Goal: Communication & Community: Answer question/provide support

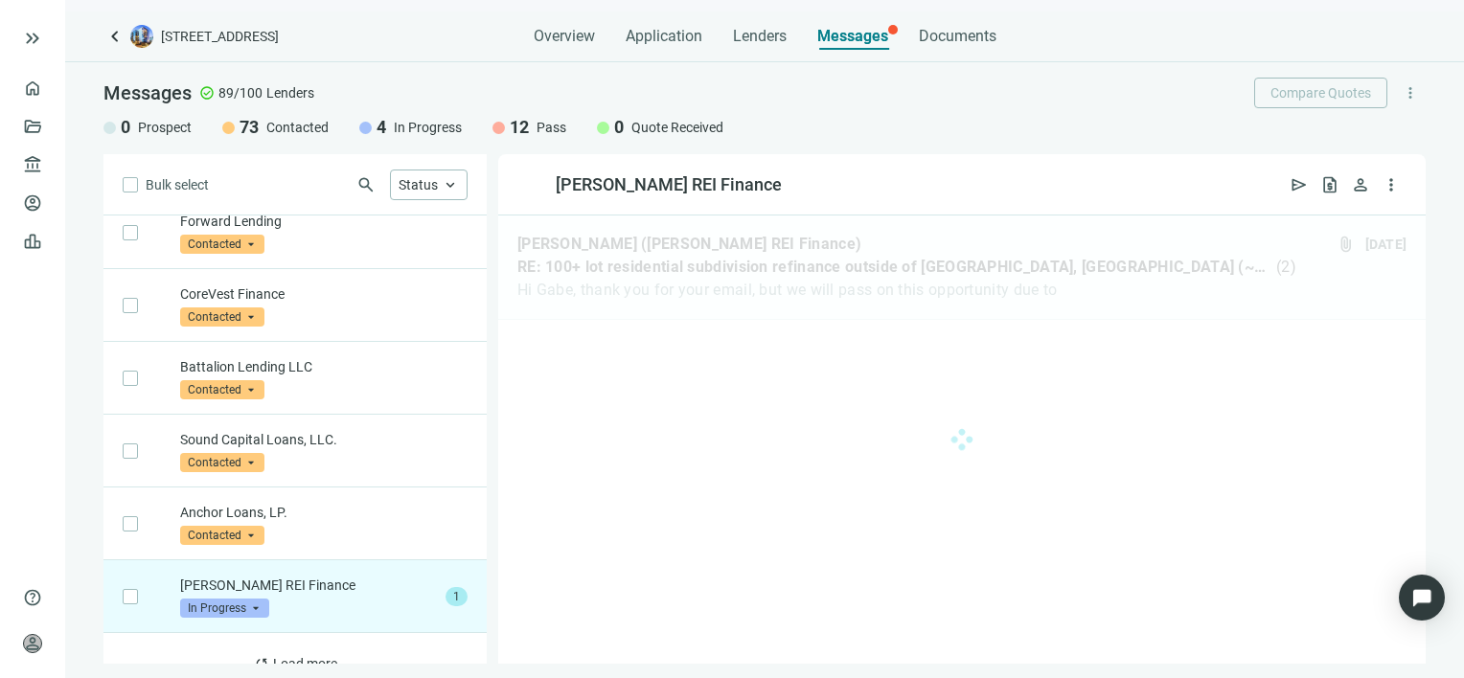
scroll to position [2953, 0]
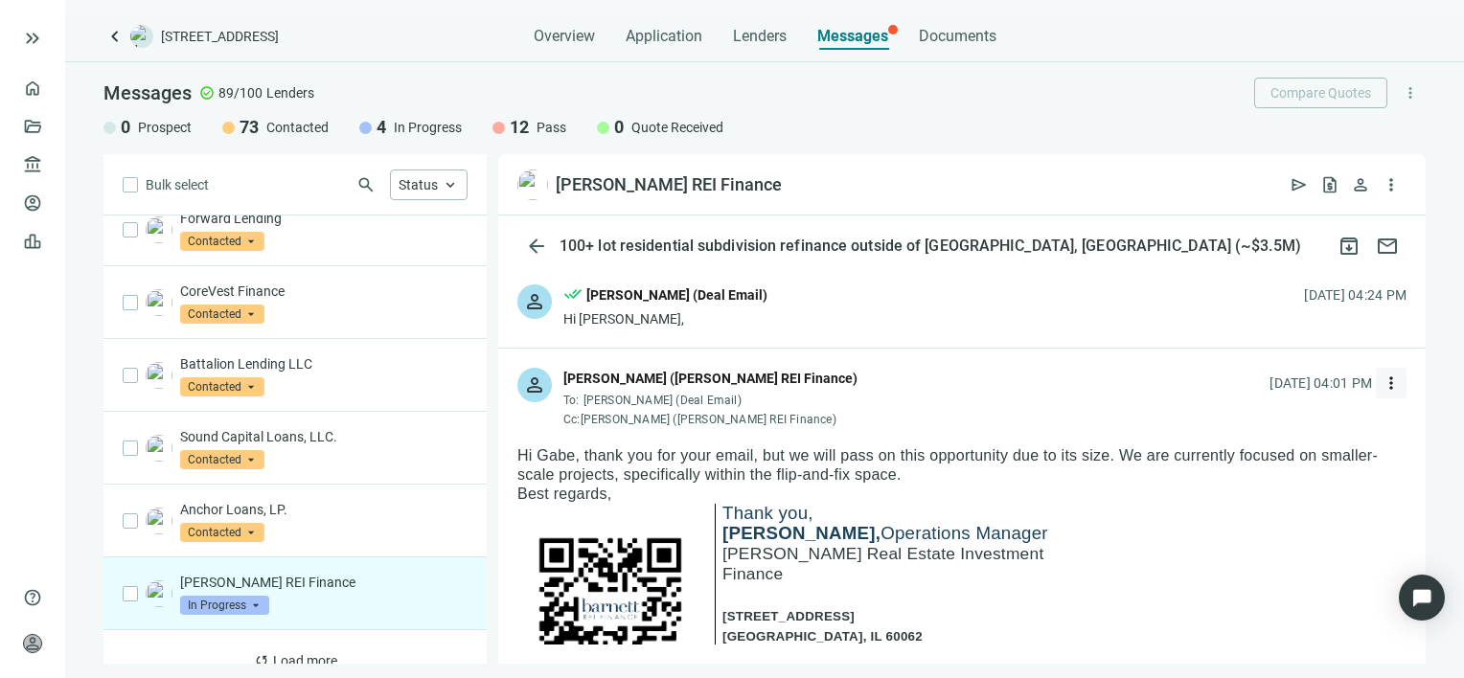
click at [1381, 387] on span "more_vert" at bounding box center [1390, 383] width 19 height 19
click at [1277, 458] on span "Reply all" at bounding box center [1256, 461] width 49 height 15
type textarea "**********"
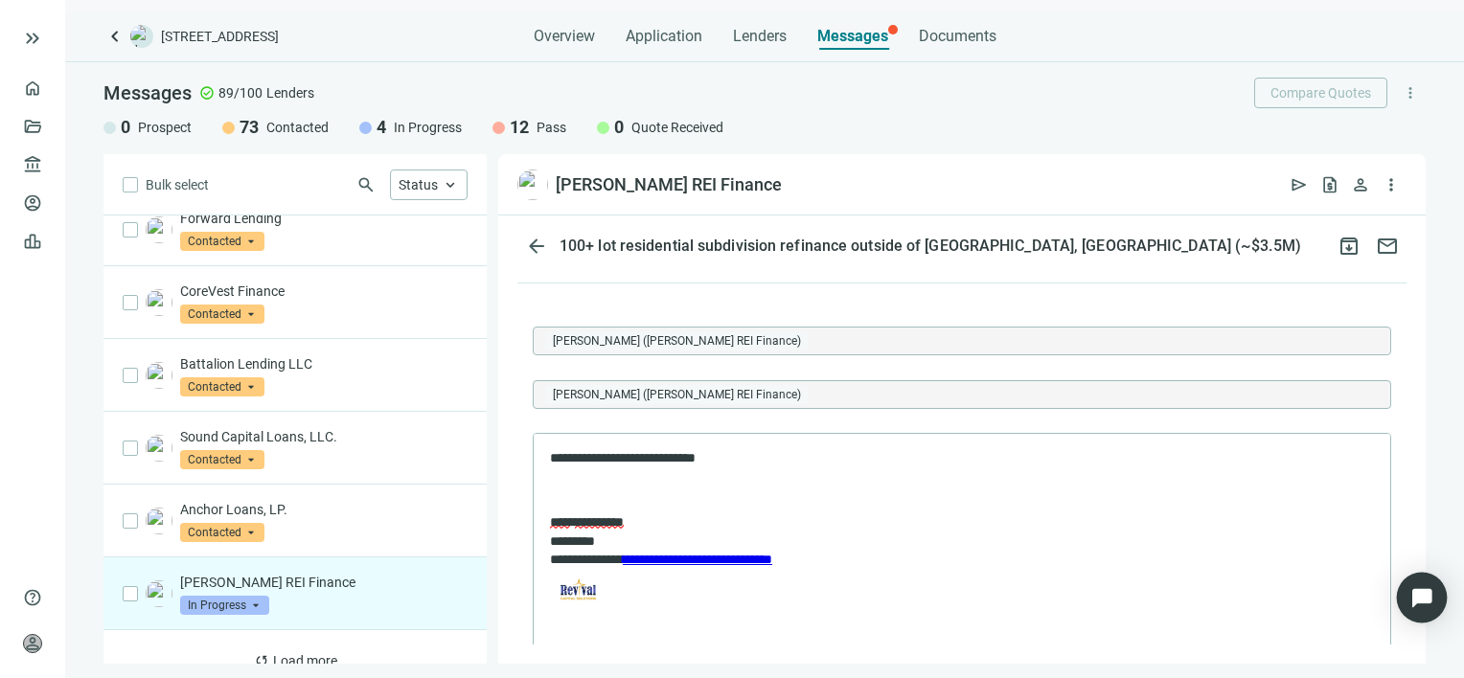
click at [1429, 613] on div "Open Intercom Messenger" at bounding box center [1421, 598] width 51 height 51
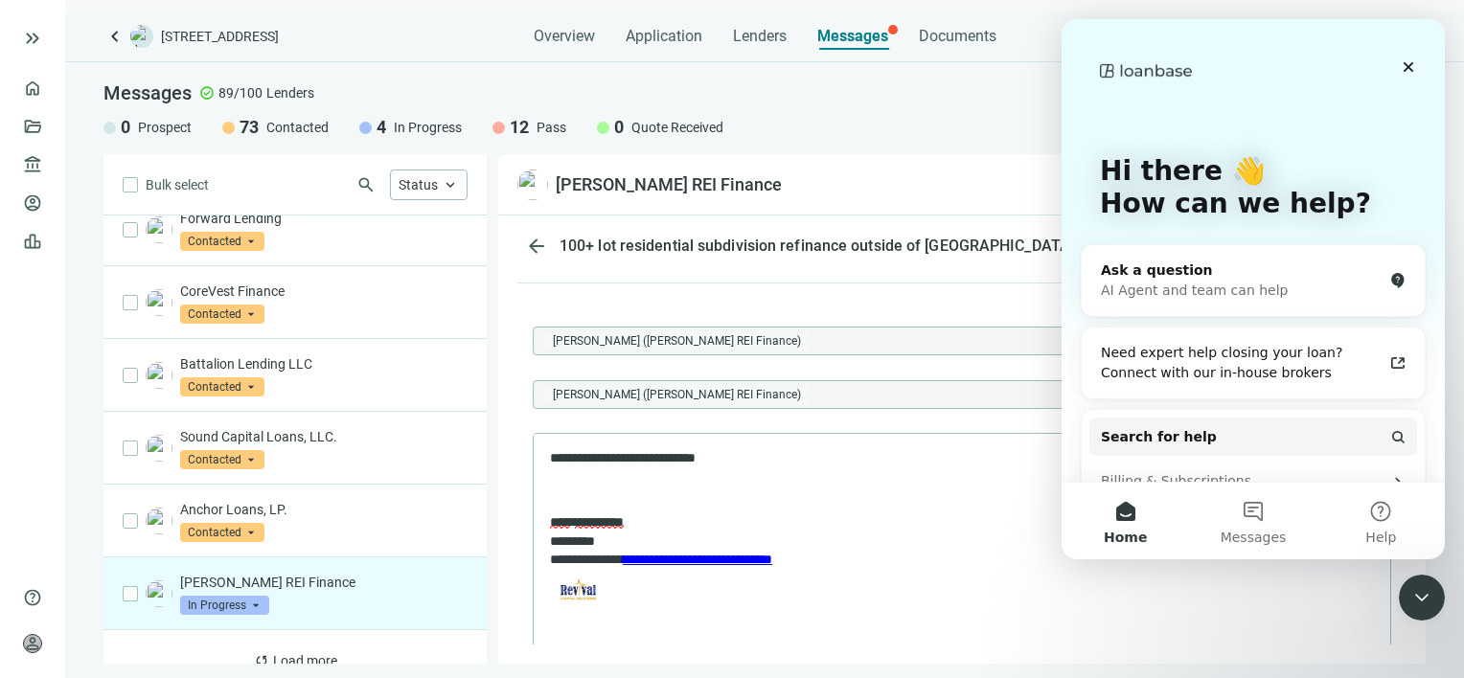
scroll to position [0, 0]
click at [906, 110] on div "Messages check_circle 89/100 Lenders Compare Quotes more_vert 0 Prospect 73 Con…" at bounding box center [764, 108] width 1398 height 92
click at [1404, 71] on icon "Close" at bounding box center [1408, 67] width 11 height 11
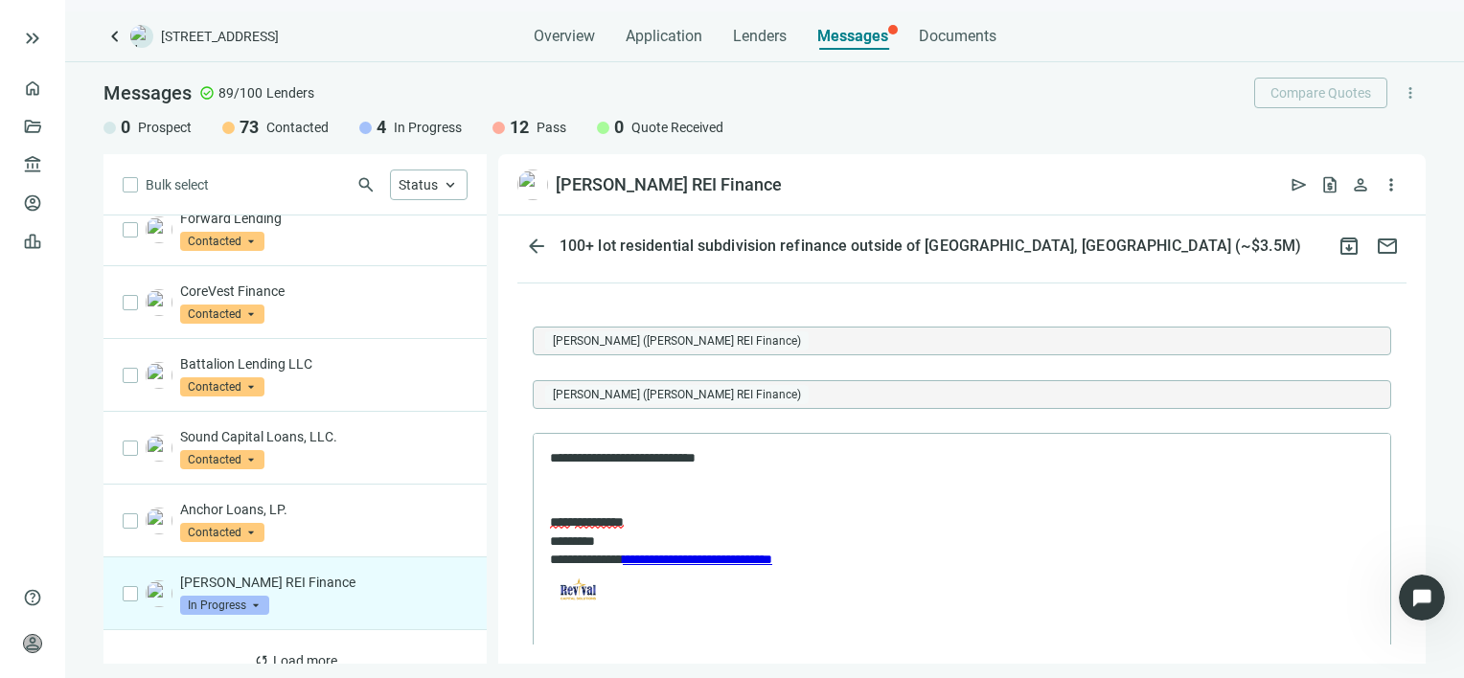
click at [1453, 330] on div "Bulk select search Status keyboard_arrow_up Velocity Commercial Capital, LLC. I…" at bounding box center [764, 409] width 1398 height 510
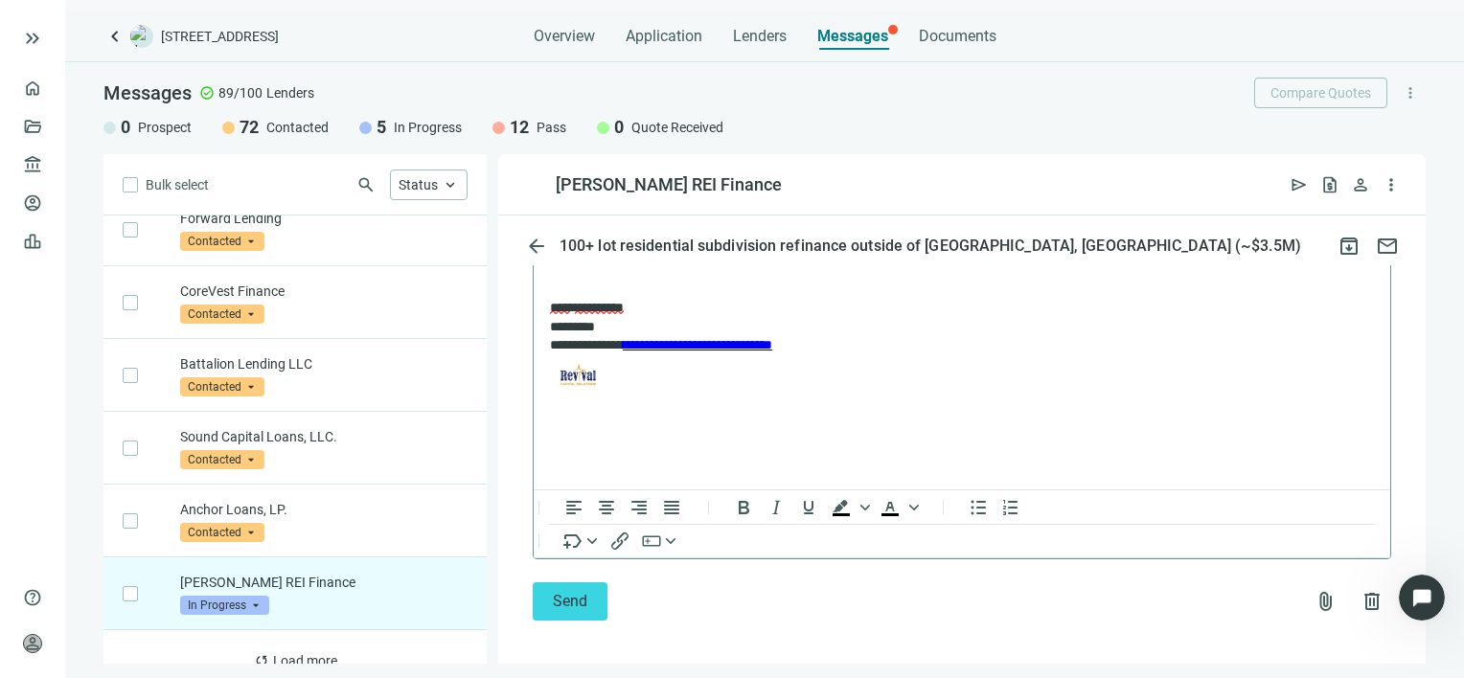
scroll to position [2008, 0]
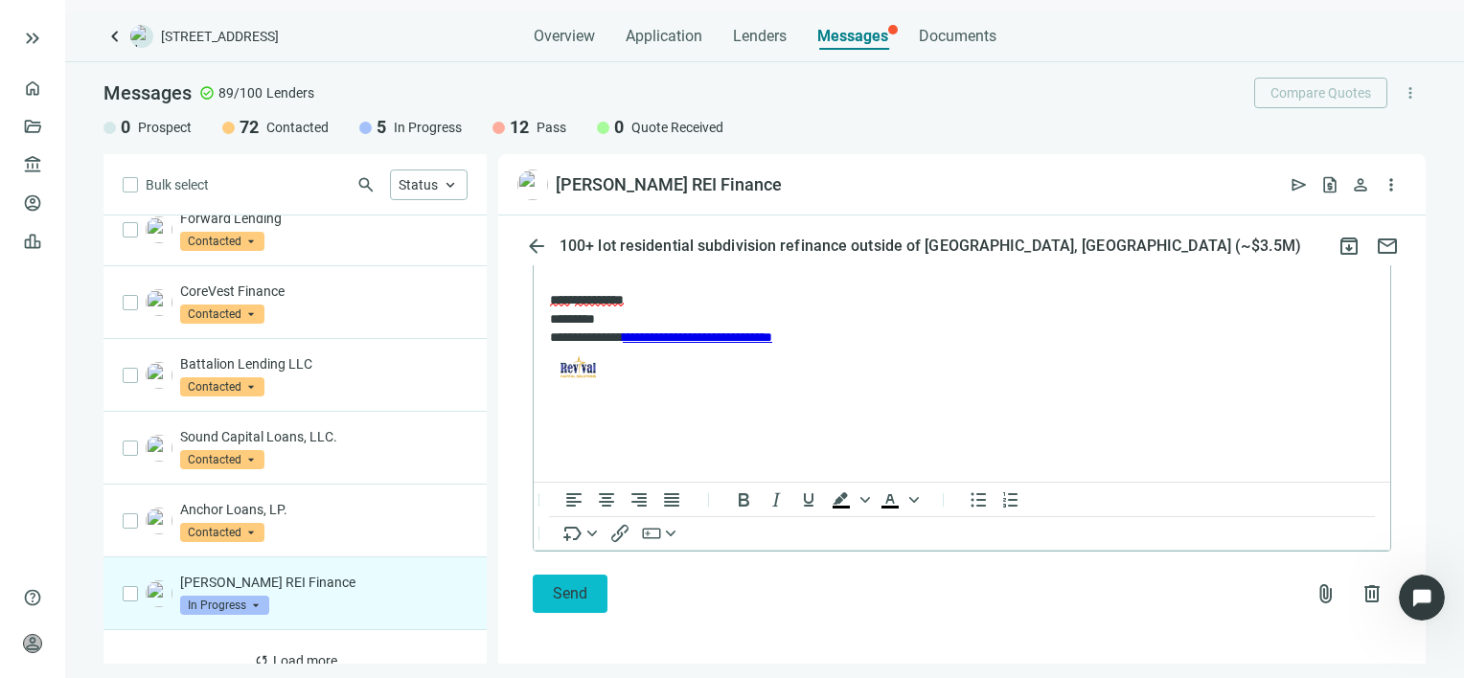
click at [563, 591] on span "Send" at bounding box center [570, 593] width 34 height 18
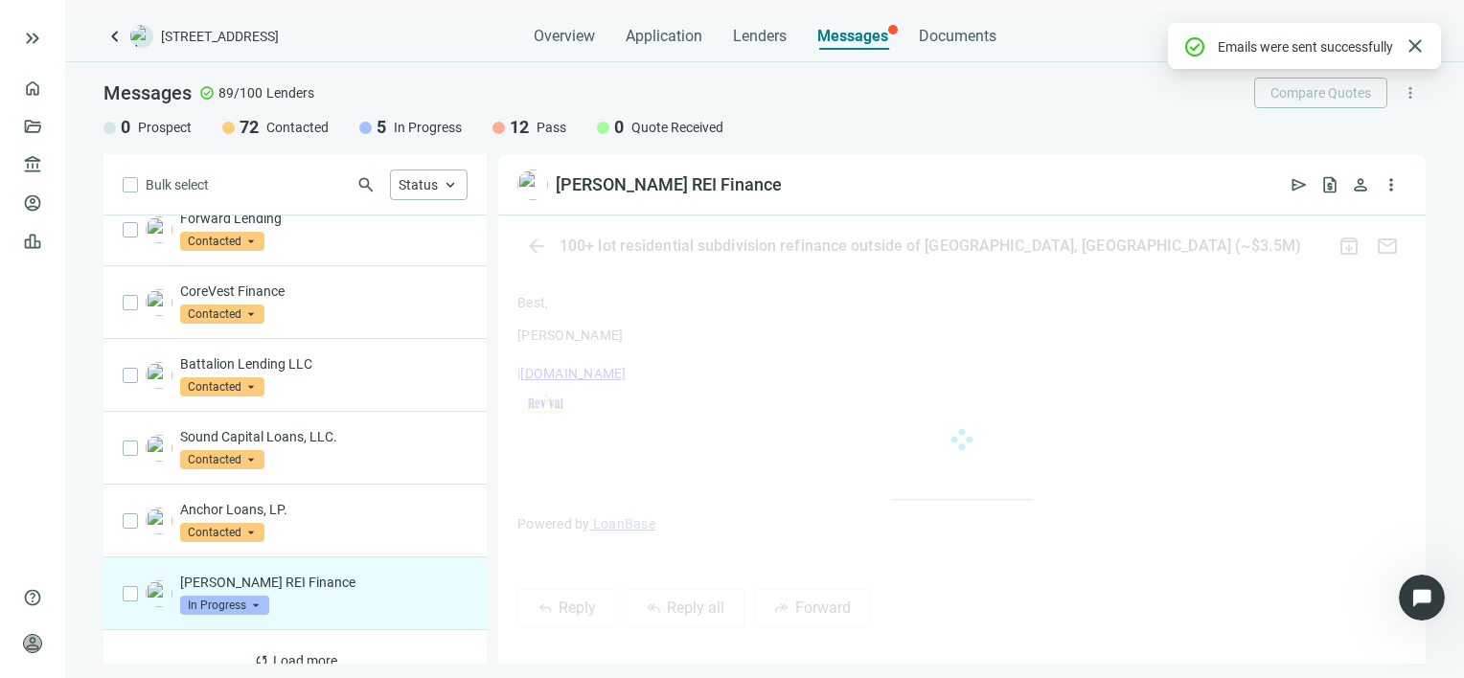
scroll to position [1911, 0]
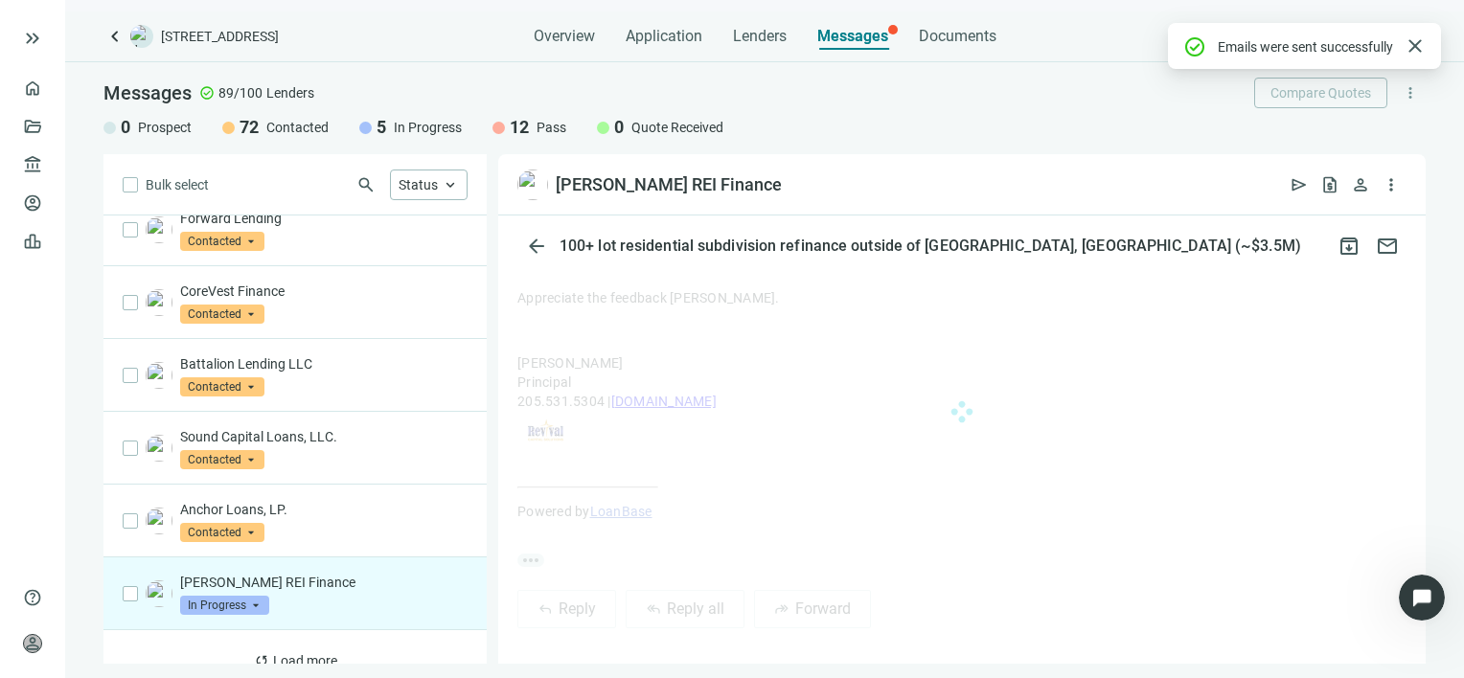
click at [256, 596] on span "In Progress" at bounding box center [224, 605] width 89 height 19
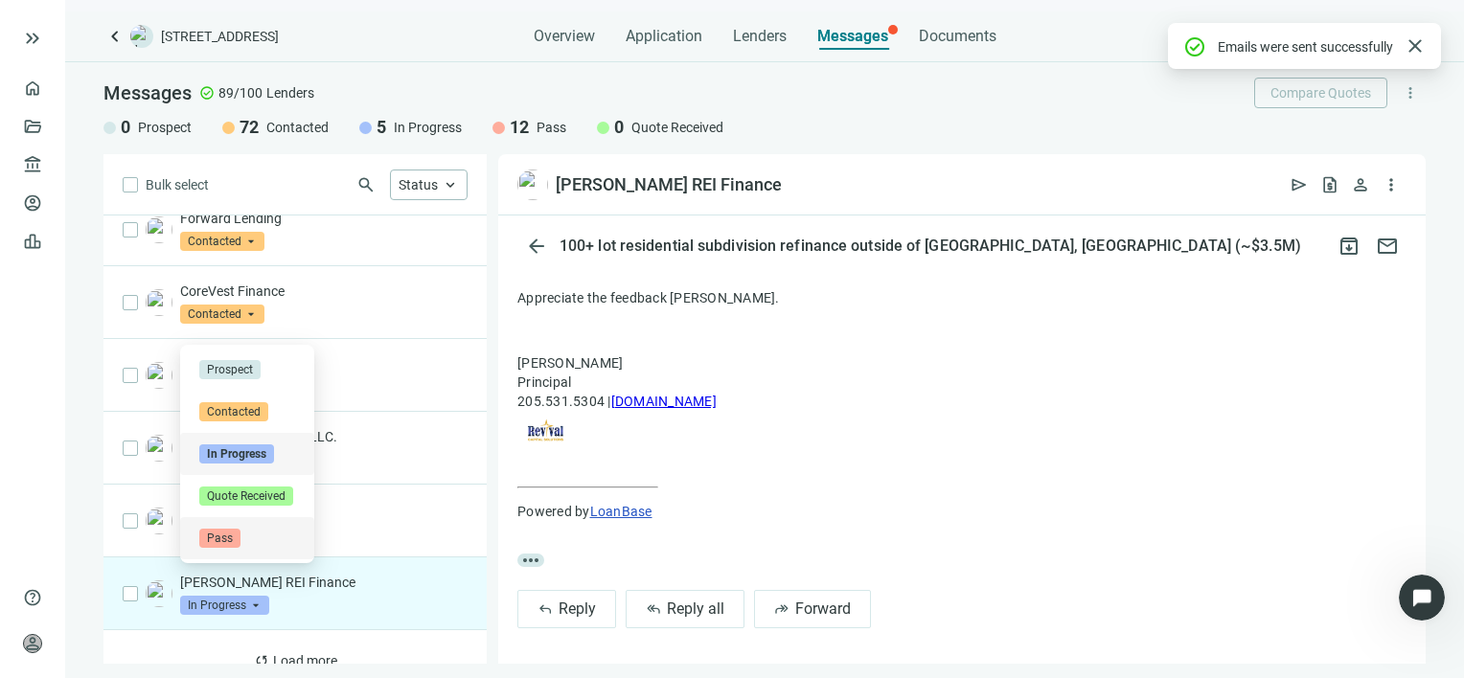
click at [222, 540] on span "Pass" at bounding box center [219, 538] width 41 height 19
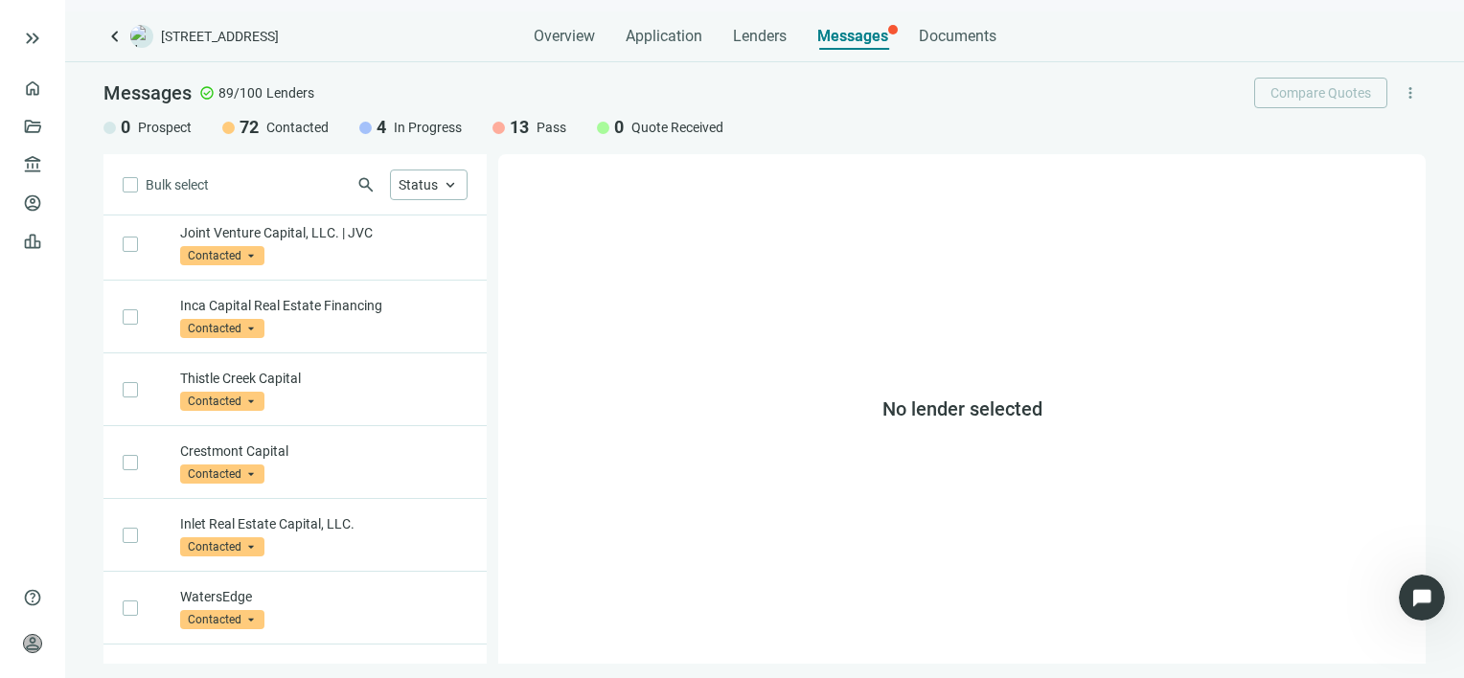
scroll to position [2282, 0]
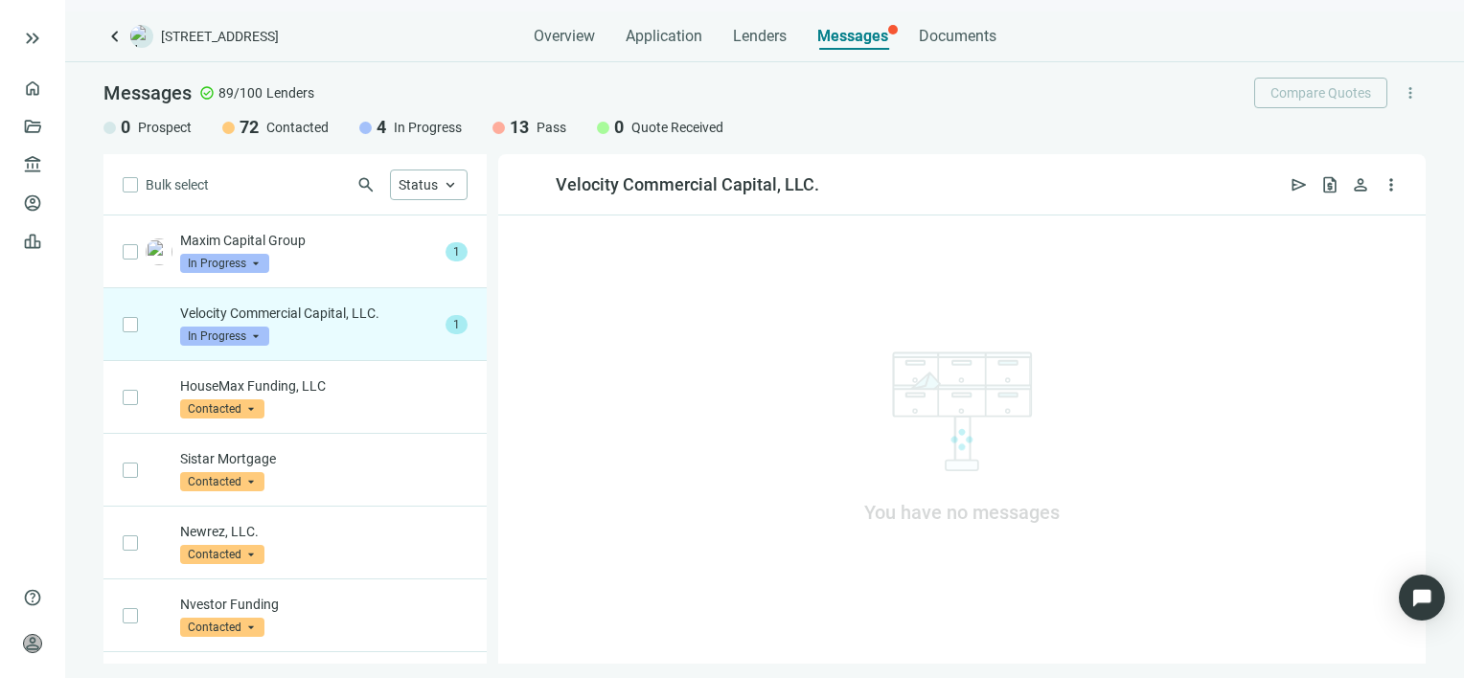
scroll to position [73, 0]
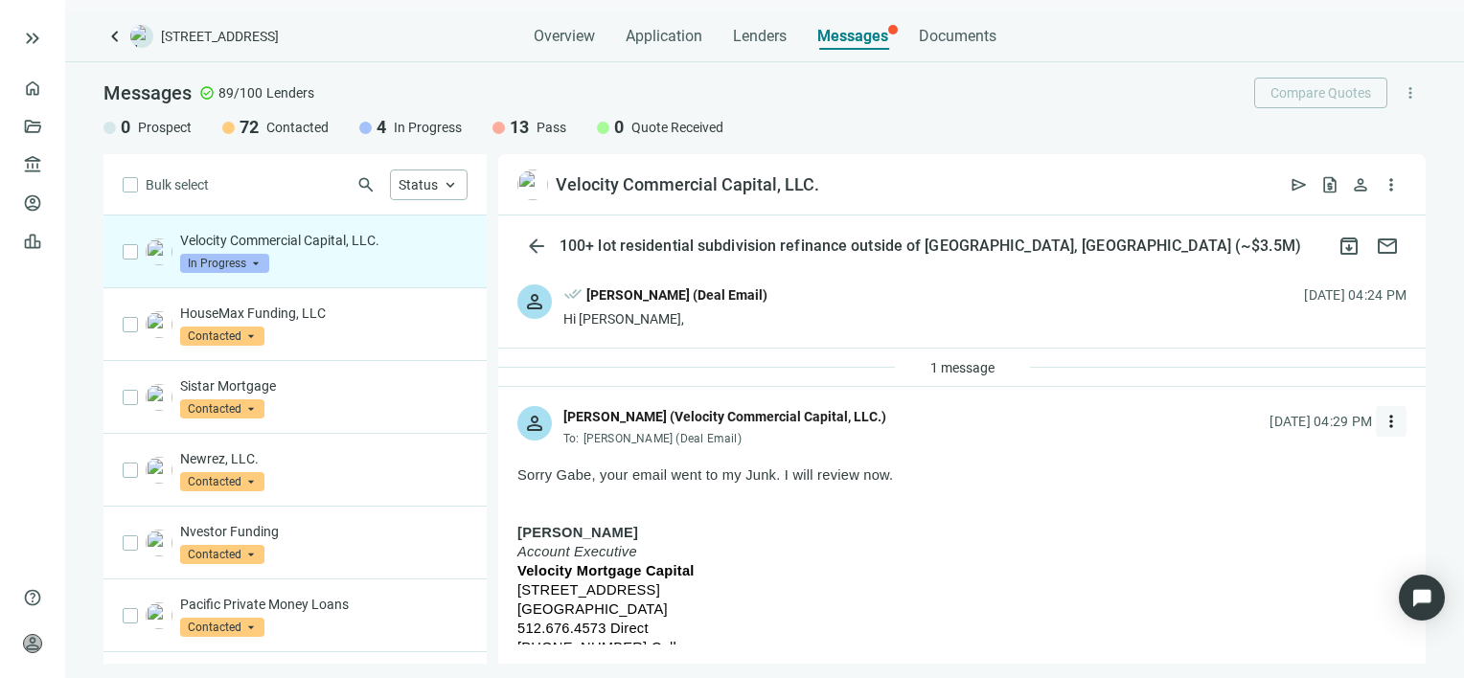
click at [1381, 420] on span "more_vert" at bounding box center [1390, 421] width 19 height 19
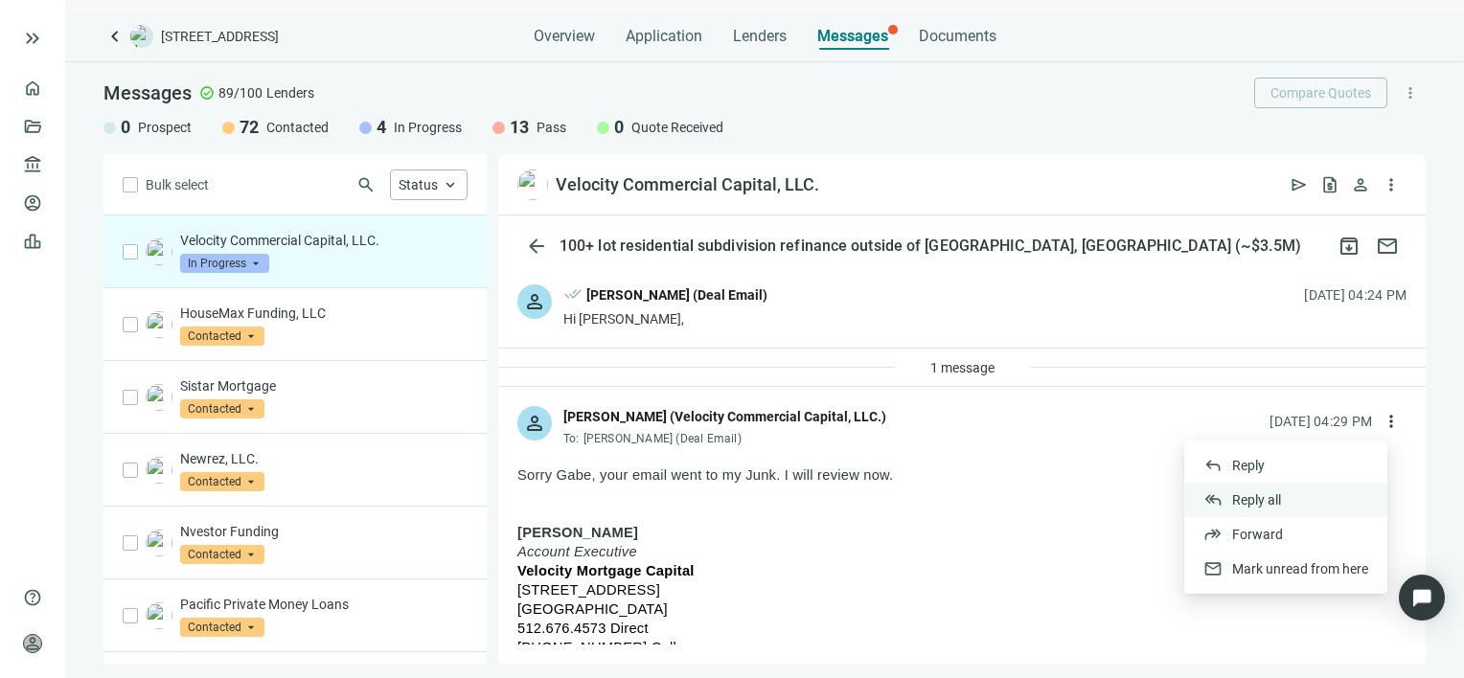
click at [1259, 502] on span "Reply all" at bounding box center [1256, 499] width 49 height 15
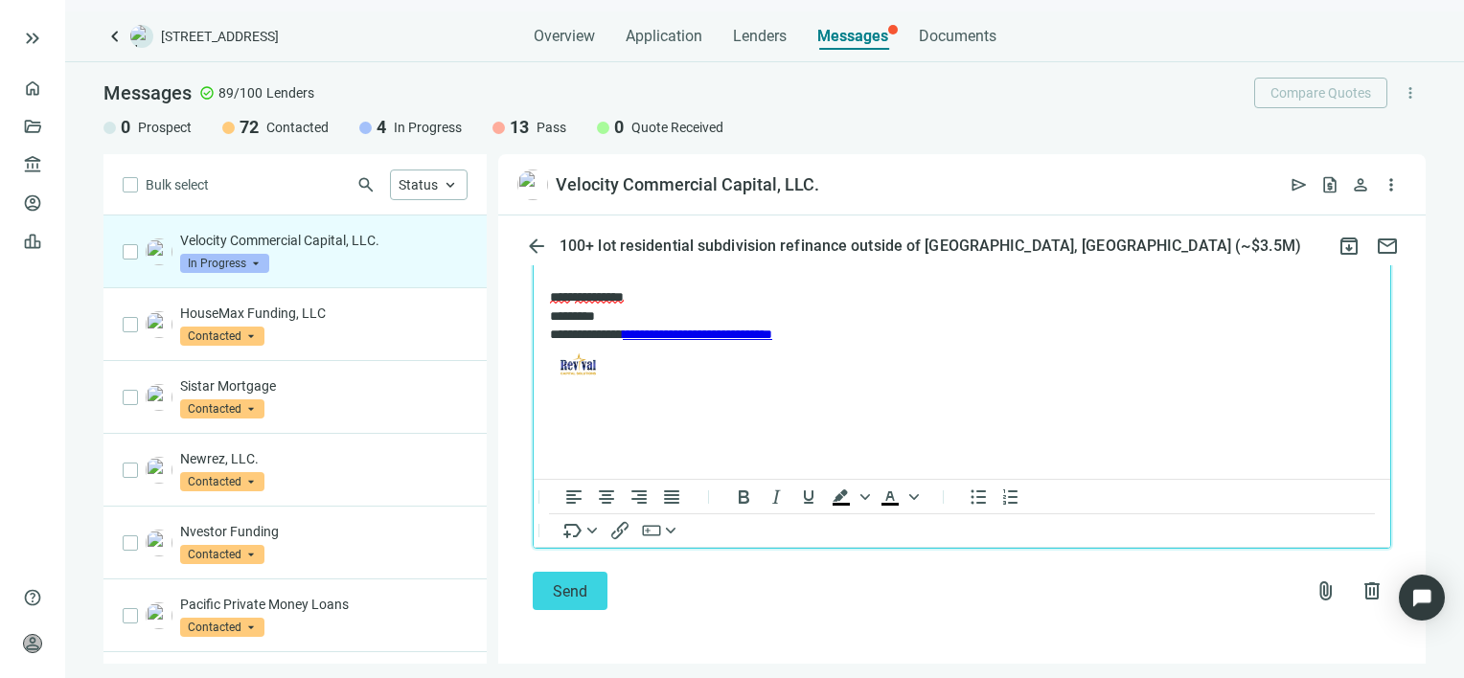
scroll to position [2663, 0]
click at [570, 598] on span "Send" at bounding box center [570, 591] width 34 height 18
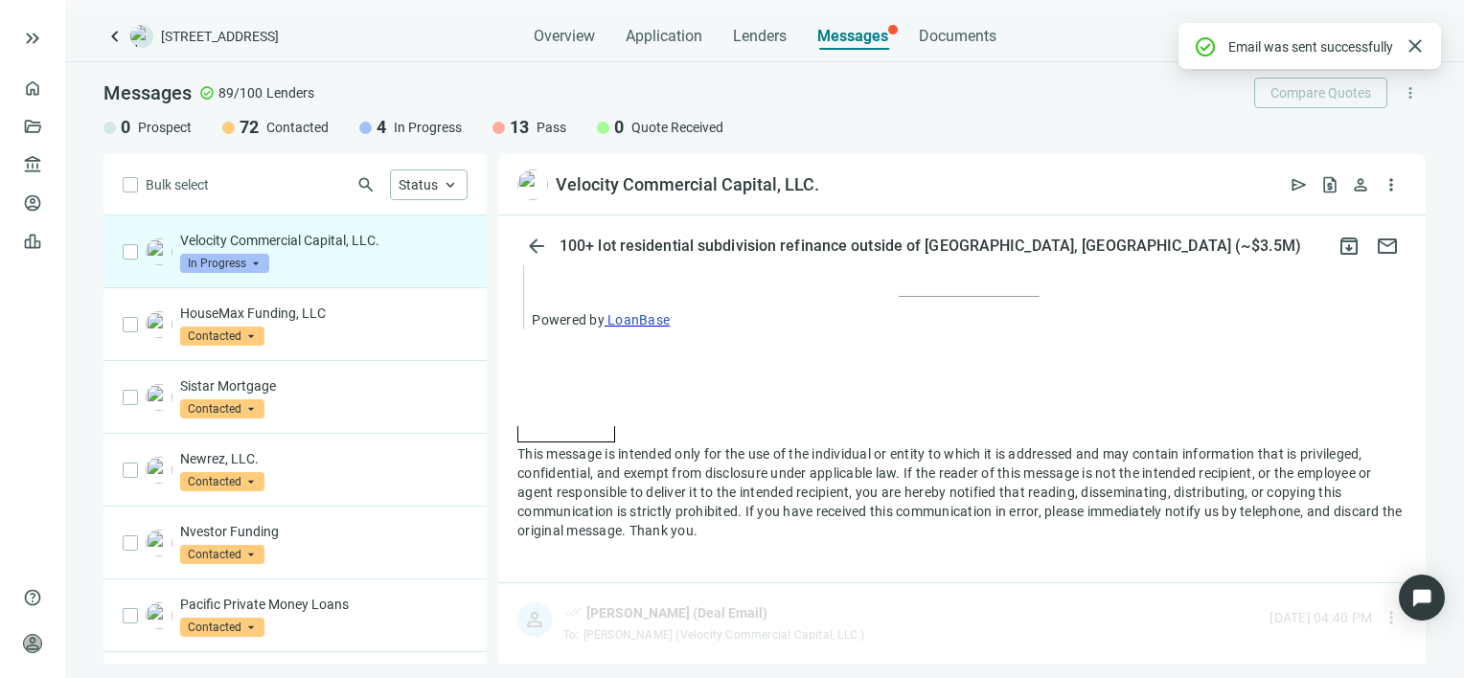
scroll to position [2600, 0]
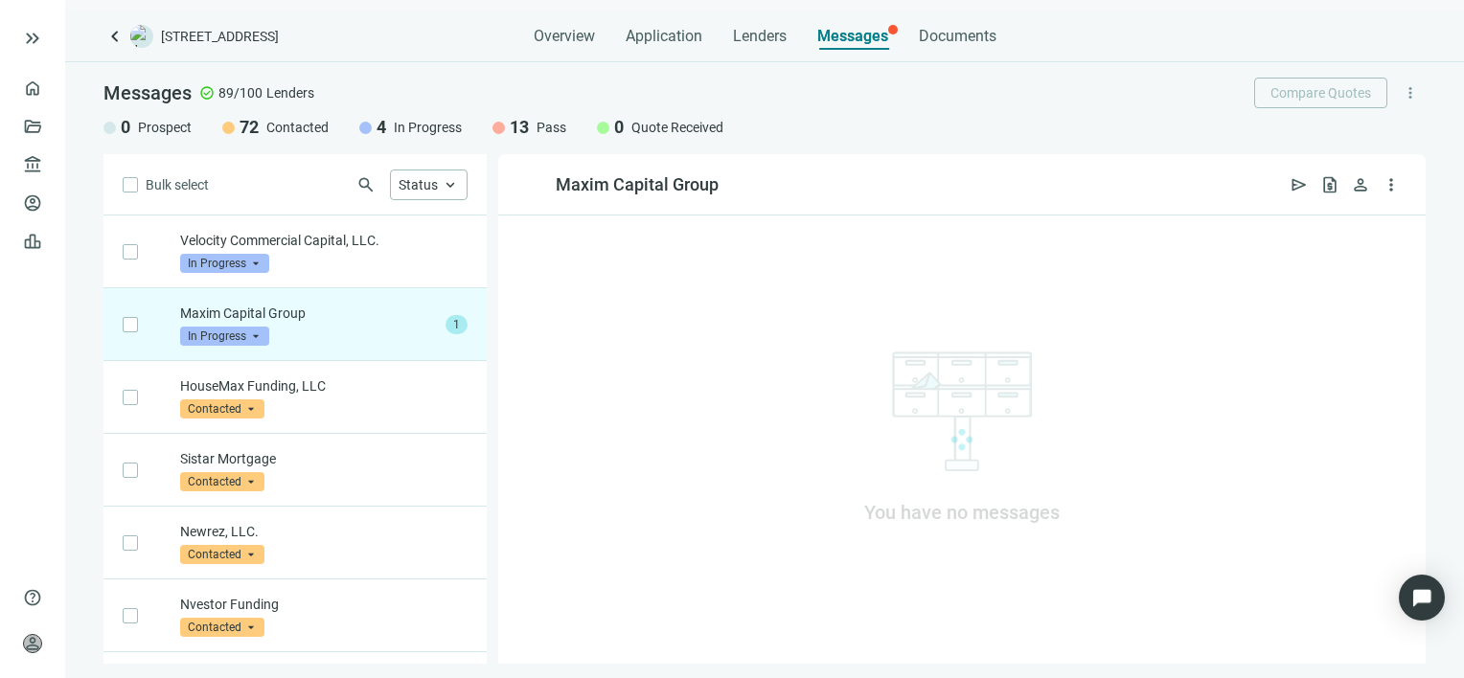
scroll to position [73, 0]
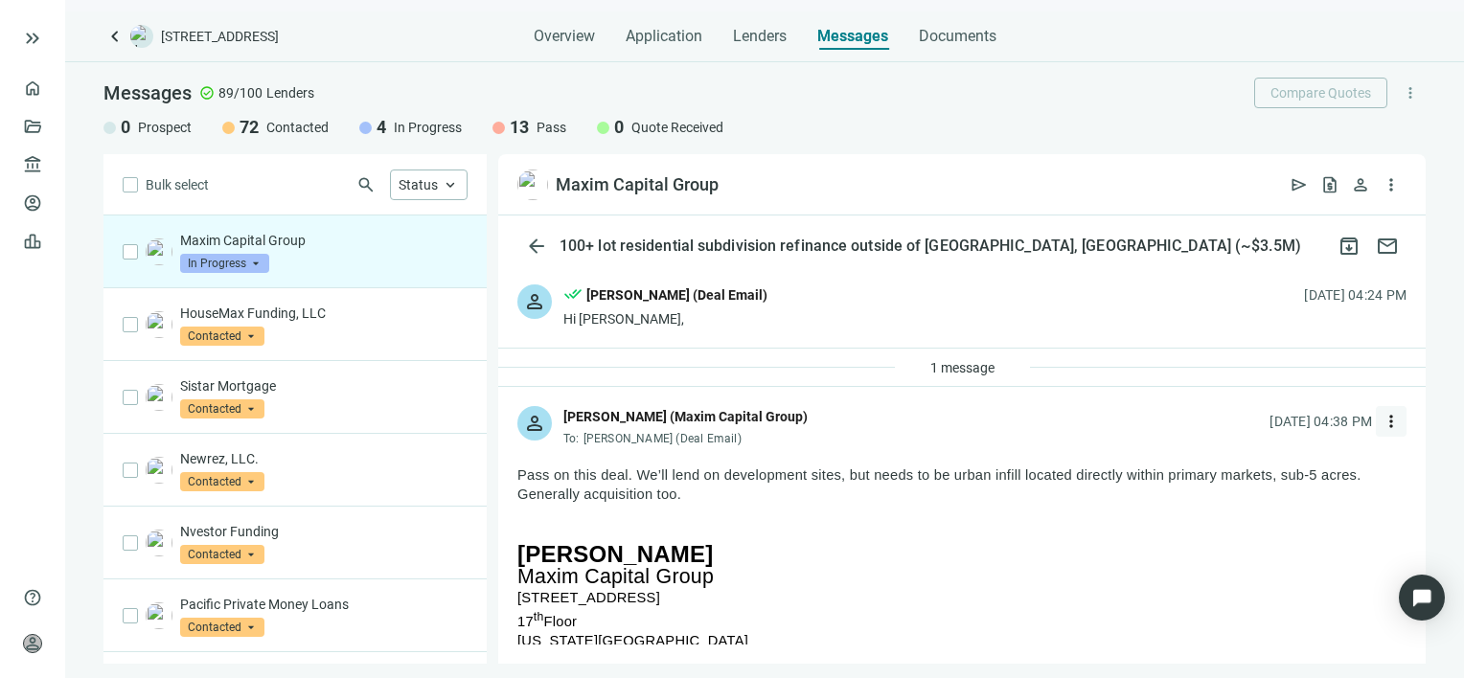
click at [1381, 422] on span "more_vert" at bounding box center [1390, 421] width 19 height 19
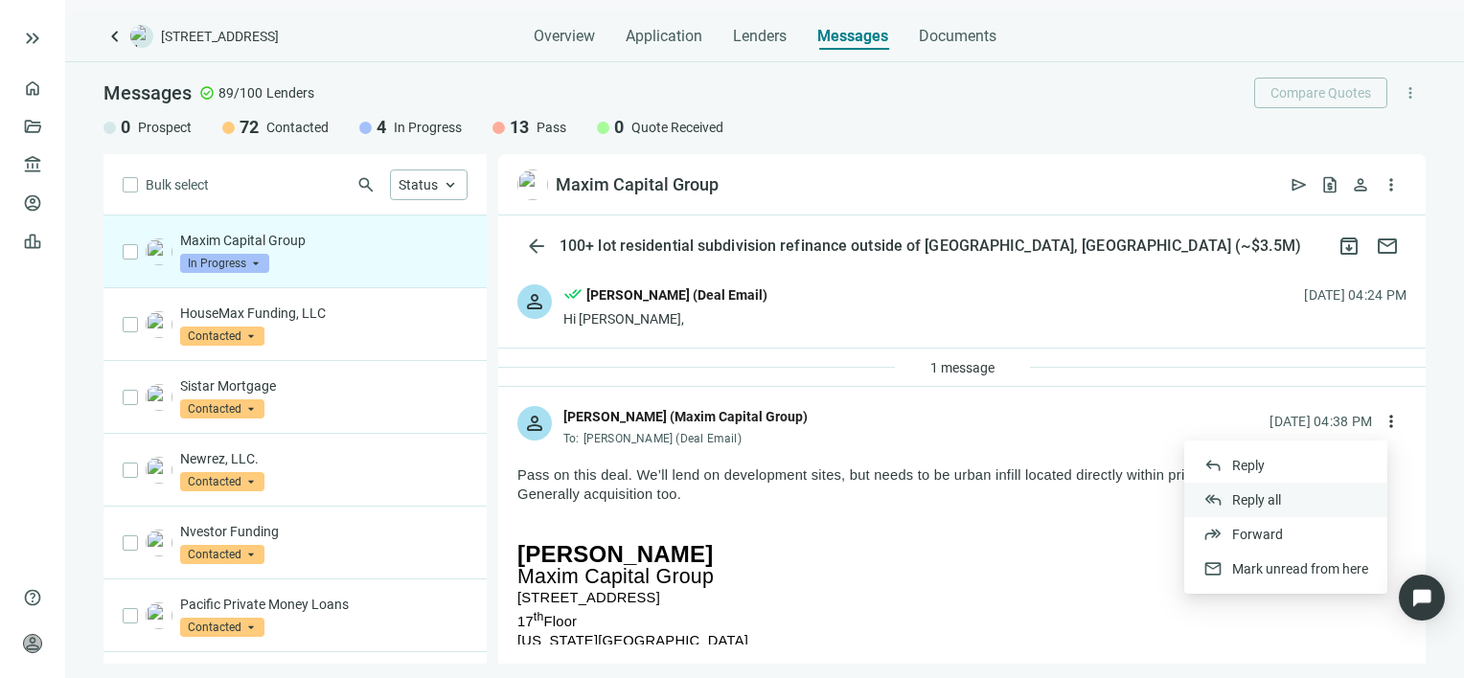
click at [1249, 495] on span "Reply all" at bounding box center [1256, 499] width 49 height 15
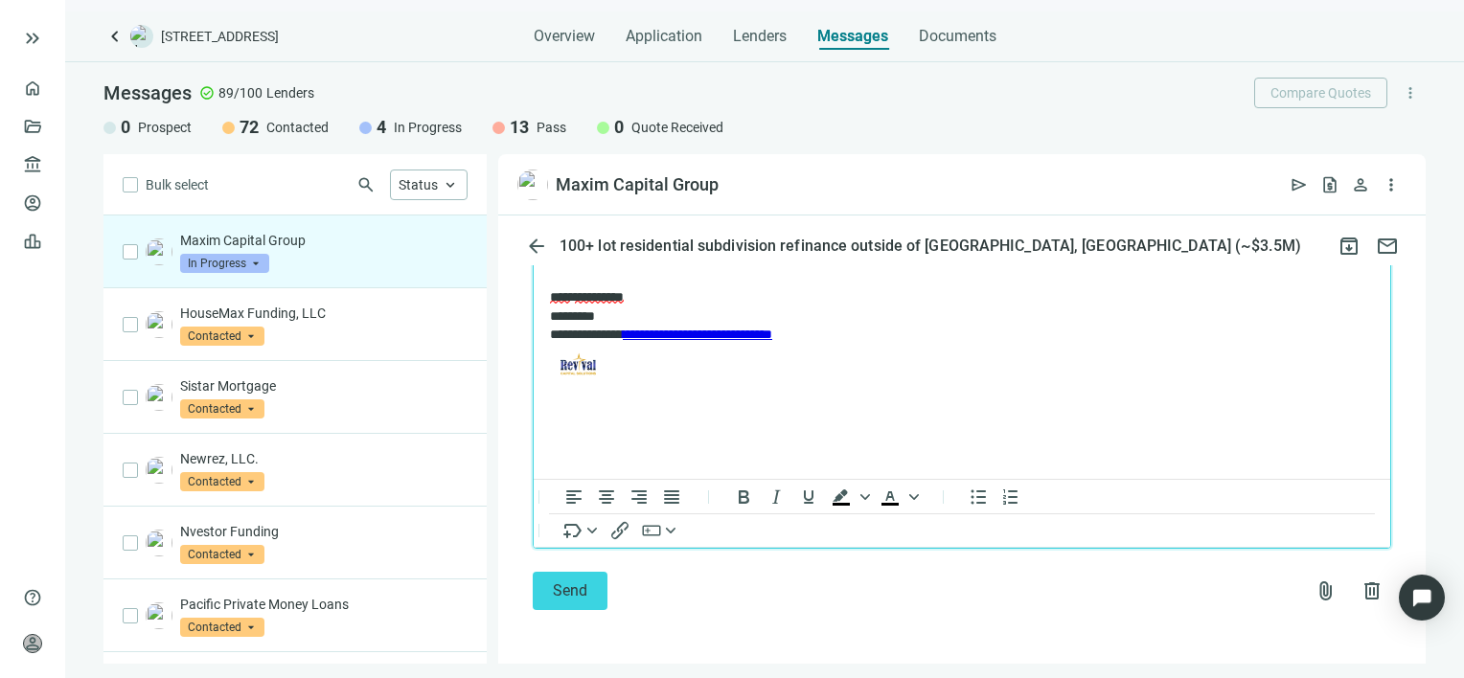
scroll to position [2426, 0]
click at [541, 588] on button "Send" at bounding box center [570, 591] width 75 height 38
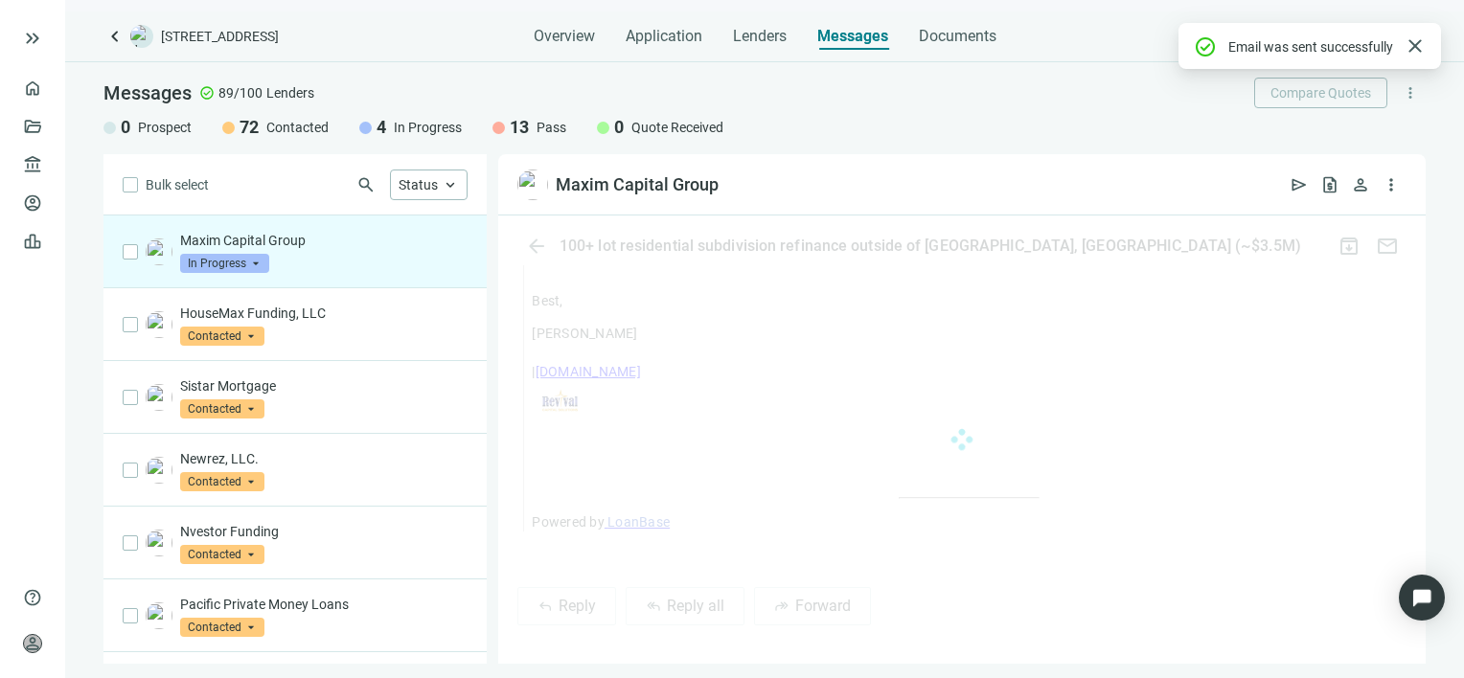
scroll to position [2364, 0]
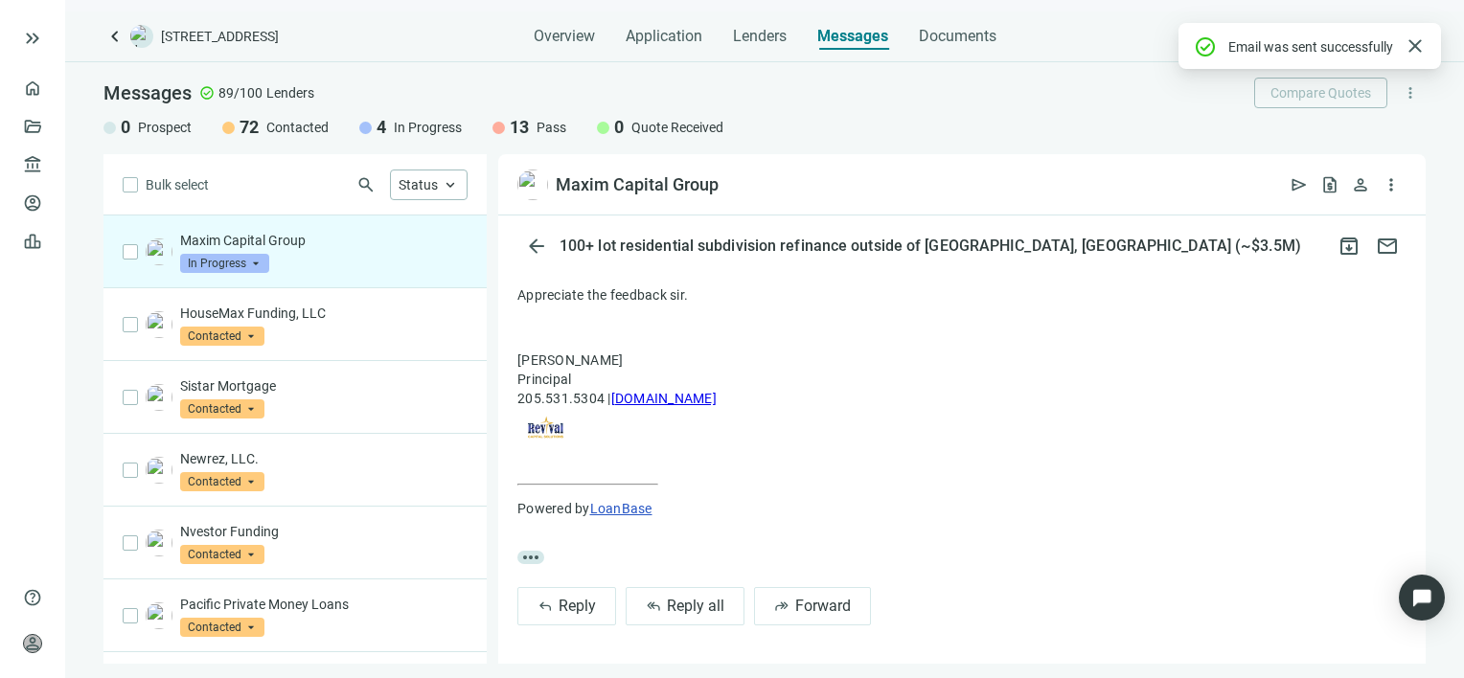
click at [257, 268] on span "In Progress" at bounding box center [224, 263] width 89 height 19
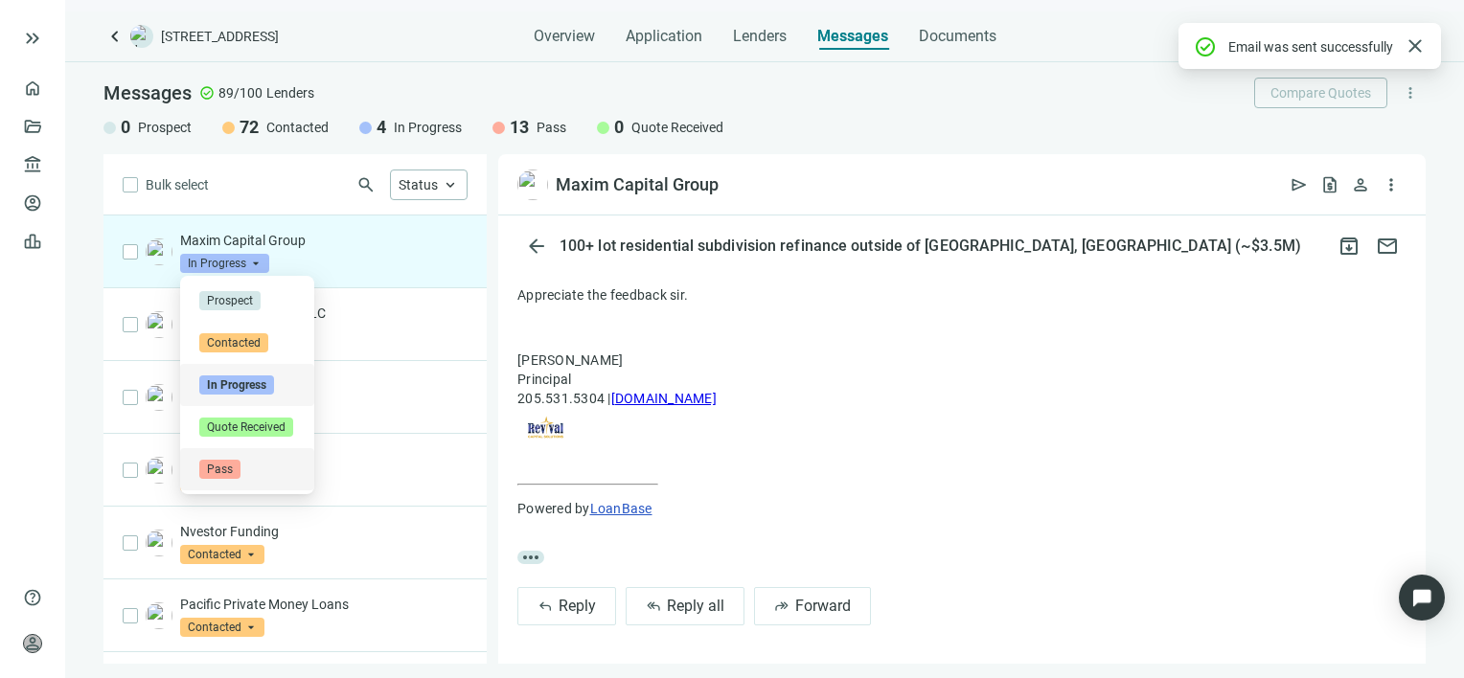
click at [211, 467] on span "Pass" at bounding box center [219, 469] width 41 height 19
